Goal: Task Accomplishment & Management: Use online tool/utility

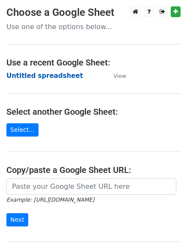
click at [38, 73] on strong "Untitled spreadsheet" at bounding box center [44, 76] width 77 height 8
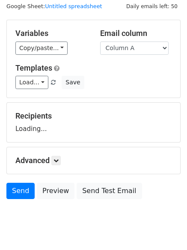
scroll to position [48, 0]
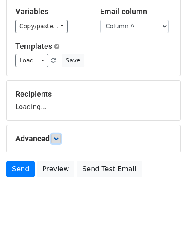
click at [56, 134] on link at bounding box center [55, 138] width 9 height 9
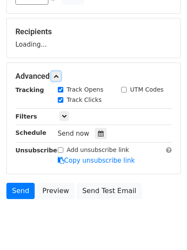
scroll to position [132, 0]
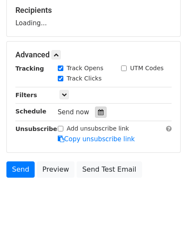
click at [98, 110] on icon at bounding box center [101, 112] width 6 height 6
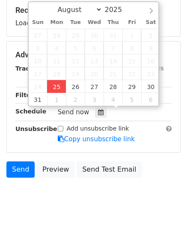
type input "2025-08-25 12:29"
type input "29"
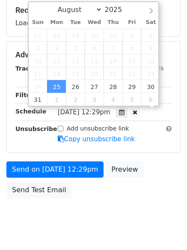
scroll to position [0, 0]
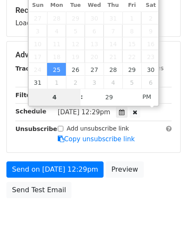
type input "4"
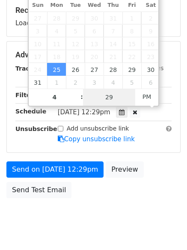
type input "2025-08-25 16:29"
type input "04"
type input "1"
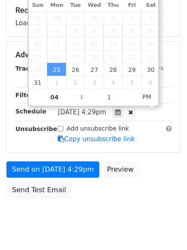
type input "2025-08-25 16:01"
click at [115, 225] on body "New Campaign Daily emails left: 50 Google Sheet: Untitled spreadsheet Variables…" at bounding box center [93, 55] width 187 height 362
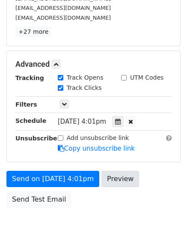
scroll to position [187, 0]
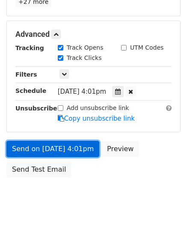
click at [62, 149] on link "Send on Aug 25 at 4:01pm" at bounding box center [52, 149] width 93 height 16
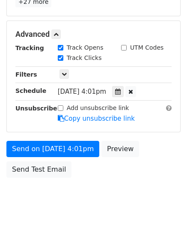
click at [66, 202] on body "New Campaign Daily emails left: 50 Google Sheet: Untitled spreadsheet Variables…" at bounding box center [93, 18] width 187 height 396
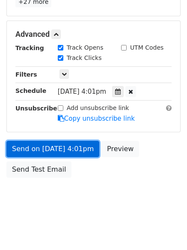
click at [57, 148] on link "Send on Aug 25 at 4:01pm" at bounding box center [52, 149] width 93 height 16
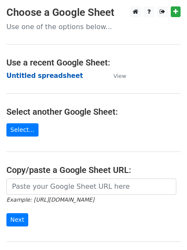
click at [35, 76] on strong "Untitled spreadsheet" at bounding box center [44, 76] width 77 height 8
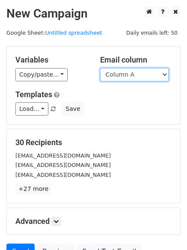
click at [128, 77] on select "Column A Column B Column C" at bounding box center [134, 74] width 68 height 13
select select "Column B"
click at [100, 68] on select "Column A Column B Column C" at bounding box center [134, 74] width 68 height 13
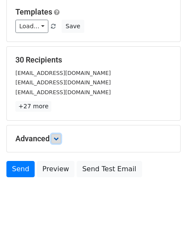
click at [57, 141] on icon at bounding box center [55, 138] width 5 height 5
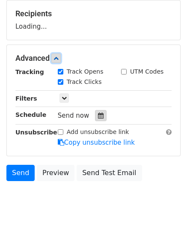
scroll to position [130, 0]
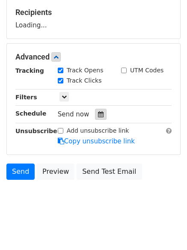
click at [97, 86] on div "Track Clicks" at bounding box center [82, 81] width 63 height 10
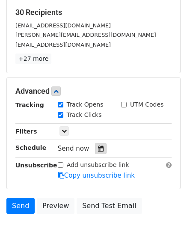
click at [98, 149] on icon at bounding box center [101, 148] width 6 height 6
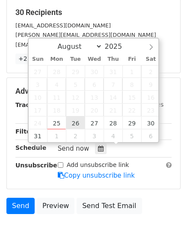
type input "2025-08-26 12:00"
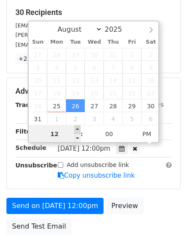
scroll to position [0, 0]
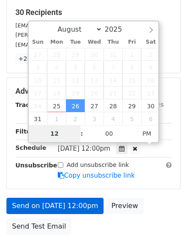
type input "5"
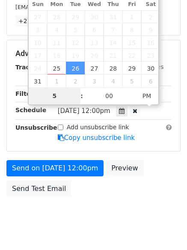
scroll to position [187, 0]
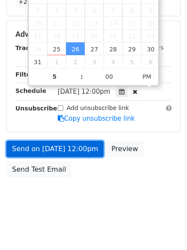
type input "2025-08-26 17:00"
click at [48, 150] on link "Send on Aug 26 at 12:00pm" at bounding box center [54, 149] width 97 height 16
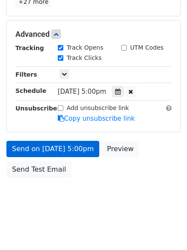
scroll to position [153, 0]
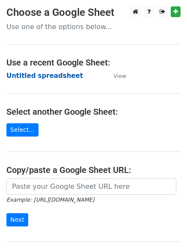
click at [24, 78] on strong "Untitled spreadsheet" at bounding box center [44, 76] width 77 height 8
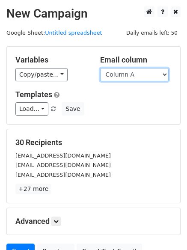
click at [118, 77] on select "Column A Column B Column C" at bounding box center [134, 74] width 68 height 13
click at [117, 80] on select "Column A Column B Column C" at bounding box center [134, 74] width 68 height 13
select select "Column C"
click at [100, 68] on select "Column A Column B Column C" at bounding box center [134, 74] width 68 height 13
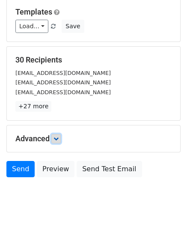
click at [60, 134] on link at bounding box center [55, 138] width 9 height 9
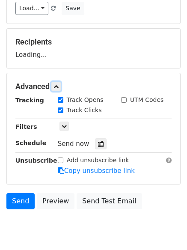
scroll to position [121, 0]
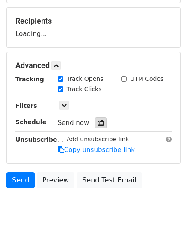
click at [98, 124] on icon at bounding box center [101, 123] width 6 height 6
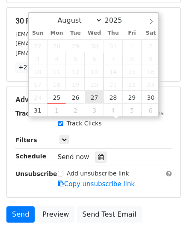
type input "2025-08-27 12:00"
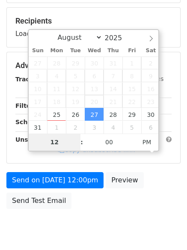
type input "6"
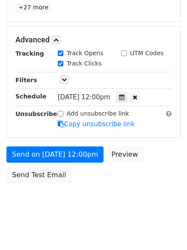
scroll to position [354, 0]
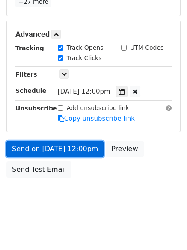
type input "2025-08-27 18:00"
click at [54, 148] on link "Send on Aug 27 at 12:00pm" at bounding box center [54, 149] width 97 height 16
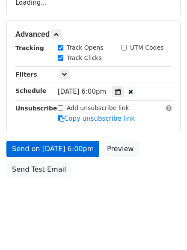
scroll to position [187, 0]
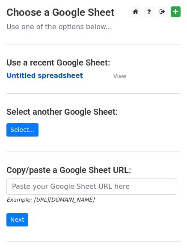
click at [36, 80] on strong "Untitled spreadsheet" at bounding box center [44, 76] width 77 height 8
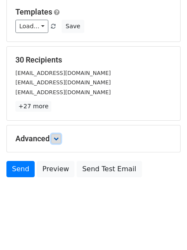
click at [61, 138] on link at bounding box center [55, 138] width 9 height 9
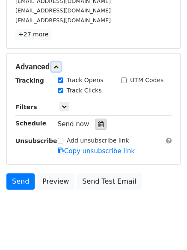
scroll to position [158, 0]
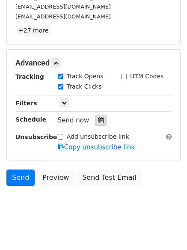
click at [98, 121] on icon at bounding box center [101, 120] width 6 height 6
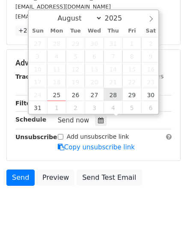
type input "2025-08-28 12:00"
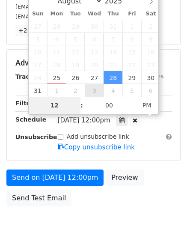
scroll to position [153, 0]
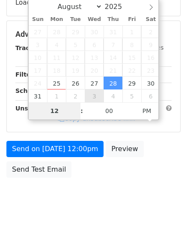
type input "7"
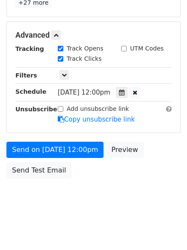
scroll to position [354, 0]
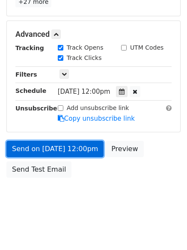
type input "2025-08-28 19:00"
click at [56, 148] on link "Send on Aug 28 at 12:00pm" at bounding box center [54, 149] width 97 height 16
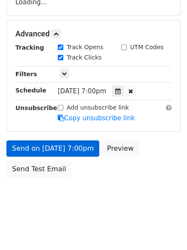
scroll to position [153, 0]
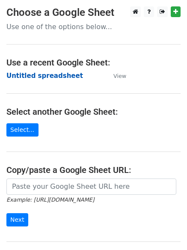
click at [32, 74] on strong "Untitled spreadsheet" at bounding box center [44, 76] width 77 height 8
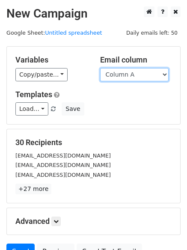
click at [120, 76] on select "Column A Column B Column C" at bounding box center [134, 74] width 68 height 13
drag, startPoint x: 124, startPoint y: 73, endPoint x: 127, endPoint y: 80, distance: 7.3
click at [125, 73] on select "Column A Column B Column C" at bounding box center [134, 74] width 68 height 13
select select "Column B"
click at [100, 68] on select "Column A Column B Column C" at bounding box center [134, 74] width 68 height 13
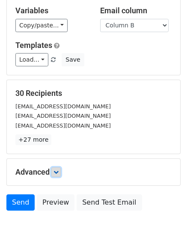
click at [59, 169] on icon at bounding box center [55, 171] width 5 height 5
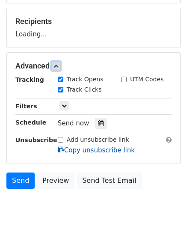
scroll to position [127, 0]
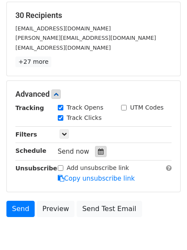
click at [98, 150] on icon at bounding box center [101, 151] width 6 height 6
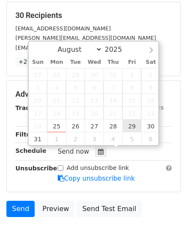
type input "2025-08-29 12:00"
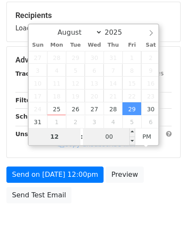
type input "8"
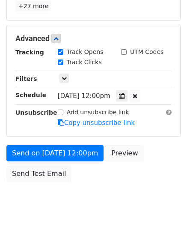
scroll to position [354, 0]
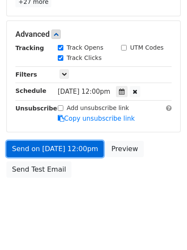
type input "2025-08-29 20:00"
click at [48, 147] on link "Send on Aug 29 at 12:00pm" at bounding box center [54, 149] width 97 height 16
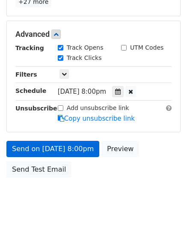
scroll to position [153, 0]
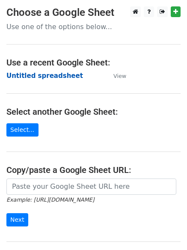
click at [26, 76] on strong "Untitled spreadsheet" at bounding box center [44, 76] width 77 height 8
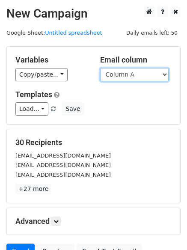
drag, startPoint x: 0, startPoint y: 0, endPoint x: 126, endPoint y: 78, distance: 148.2
click at [126, 77] on select "Column A Column B Column C" at bounding box center [134, 74] width 68 height 13
select select "Column C"
click at [100, 68] on select "Column A Column B Column C" at bounding box center [134, 74] width 68 height 13
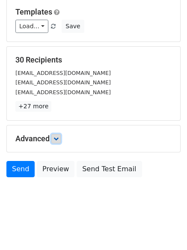
click at [61, 138] on link at bounding box center [55, 138] width 9 height 9
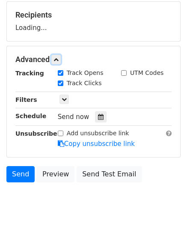
scroll to position [129, 0]
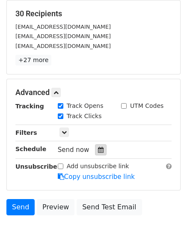
click at [98, 150] on icon at bounding box center [101, 150] width 6 height 6
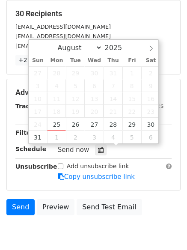
click at [153, 114] on span "23" at bounding box center [150, 111] width 19 height 13
type input "[DATE] 12:00"
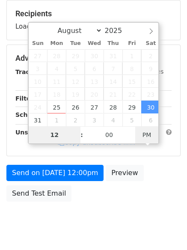
type input "9"
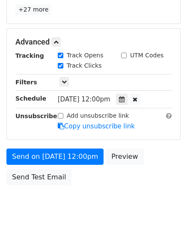
scroll to position [354, 0]
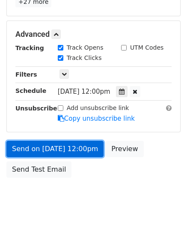
type input "[DATE] 21:00"
click at [61, 145] on link "Send on [DATE] 12:00pm" at bounding box center [54, 149] width 97 height 16
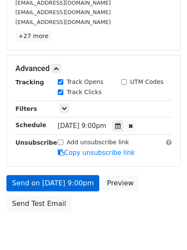
scroll to position [187, 0]
